Goal: Task Accomplishment & Management: Manage account settings

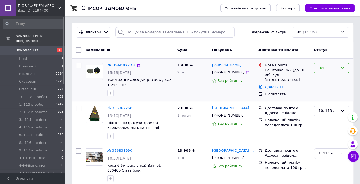
click at [342, 68] on icon at bounding box center [342, 68] width 3 height 2
click at [325, 78] on li "Прийнято" at bounding box center [331, 79] width 35 height 10
click at [120, 65] on link "№ 356892773" at bounding box center [121, 65] width 28 height 4
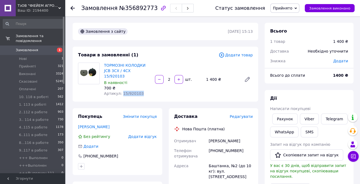
drag, startPoint x: 120, startPoint y: 89, endPoint x: 139, endPoint y: 89, distance: 18.7
click at [139, 91] on div "Артикул: 15/920103" at bounding box center [127, 93] width 47 height 5
copy span "15/920103"
drag, startPoint x: 103, startPoint y: 66, endPoint x: 144, endPoint y: 70, distance: 41.4
click at [144, 70] on div "ТОРМОЗНІ КОЛОДКИ JCB 3CX / 4CX 15/920103 В наявності 700 ₴ Артикул: 15/920103" at bounding box center [127, 79] width 51 height 36
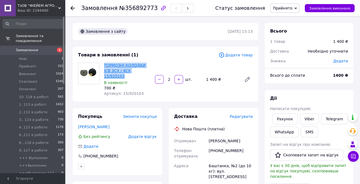
copy link "ТОРМОЗНІ КОЛОДКИ JCB 3CX / 4CX 15/920103"
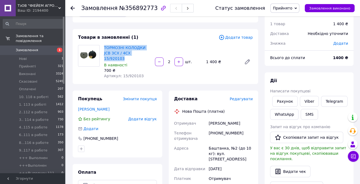
scroll to position [27, 0]
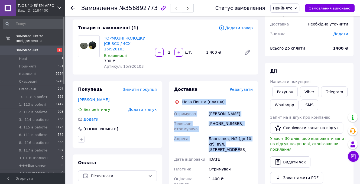
drag, startPoint x: 181, startPoint y: 97, endPoint x: 242, endPoint y: 140, distance: 74.0
click at [242, 140] on div "Доставка Редагувати Нова Пошта (платна) Отримувач Ермаков Денис Телефон отримув…" at bounding box center [213, 162] width 79 height 153
copy div "Нова Пошта (платна) Отримувач Ермаков Денис Телефон отримувача +380507891617 Ад…"
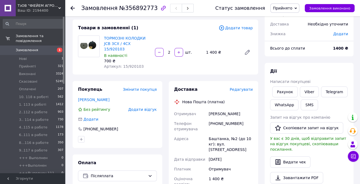
click at [207, 69] on div "Товари в замовленні (1) Додати товар ТОРМОЗНІ КОЛОДКИ JCB 3CX / 4CX 15/920103 В…" at bounding box center [166, 47] width 186 height 55
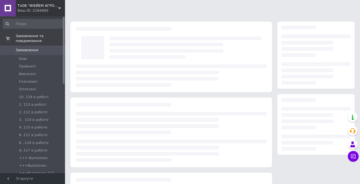
scroll to position [27, 0]
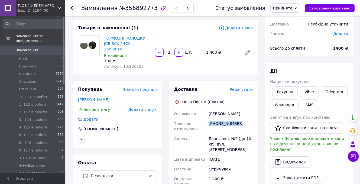
drag, startPoint x: 208, startPoint y: 120, endPoint x: 239, endPoint y: 121, distance: 30.6
click at [239, 121] on div "[PHONE_NUMBER]" at bounding box center [231, 126] width 46 height 15
copy div "[PHONE_NUMBER]"
click at [29, 24] on input at bounding box center [33, 24] width 61 height 10
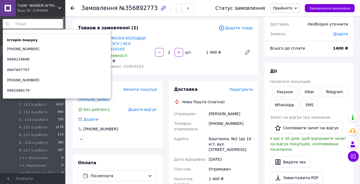
paste input "[PHONE_NUMBER]"
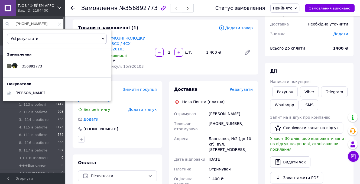
type input "[PHONE_NUMBER]"
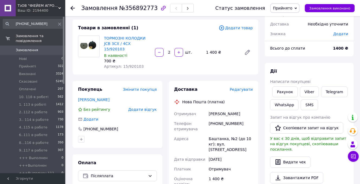
click at [196, 61] on div "ТОРМОЗНІ КОЛОДКИ JCB 3CX / 4CX 15/920103 В наявності 700 ₴ Артикул: 15/920103 2…" at bounding box center [178, 52] width 153 height 36
